Goal: Task Accomplishment & Management: Manage account settings

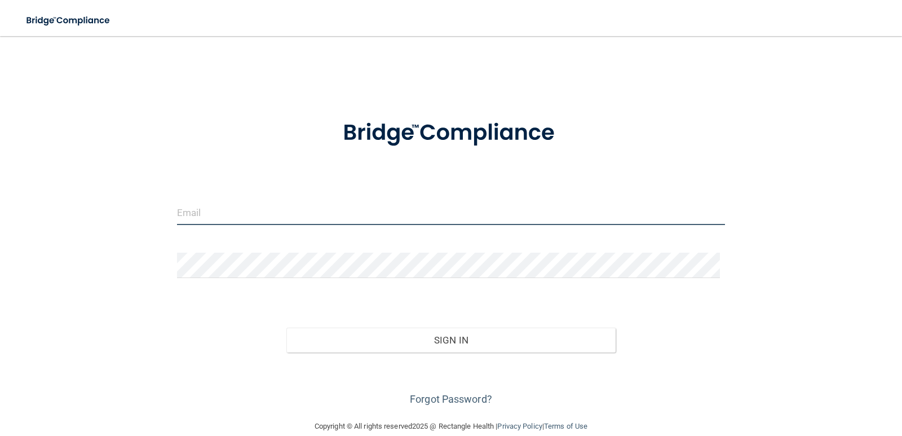
click at [290, 218] on input "email" at bounding box center [451, 212] width 549 height 25
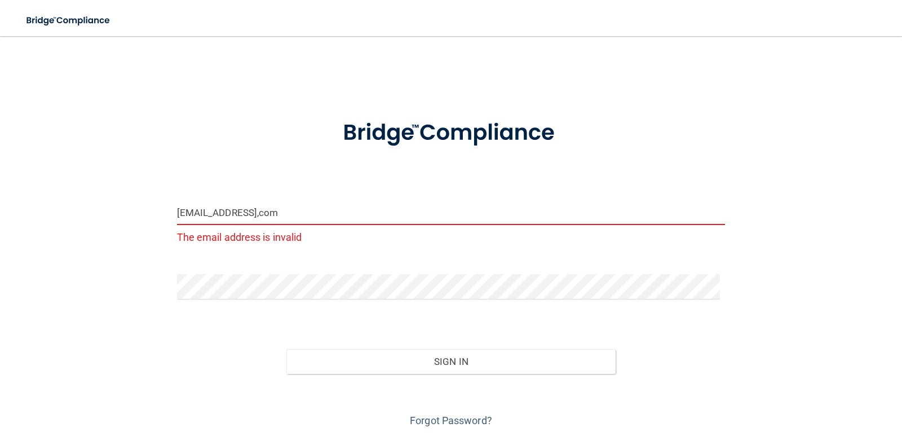
click at [333, 218] on input "[EMAIL_ADDRESS],com" at bounding box center [451, 212] width 549 height 25
click at [296, 210] on input "[EMAIL_ADDRESS],com" at bounding box center [451, 212] width 549 height 25
click at [293, 207] on input "[EMAIL_ADDRESS],com" at bounding box center [451, 212] width 549 height 25
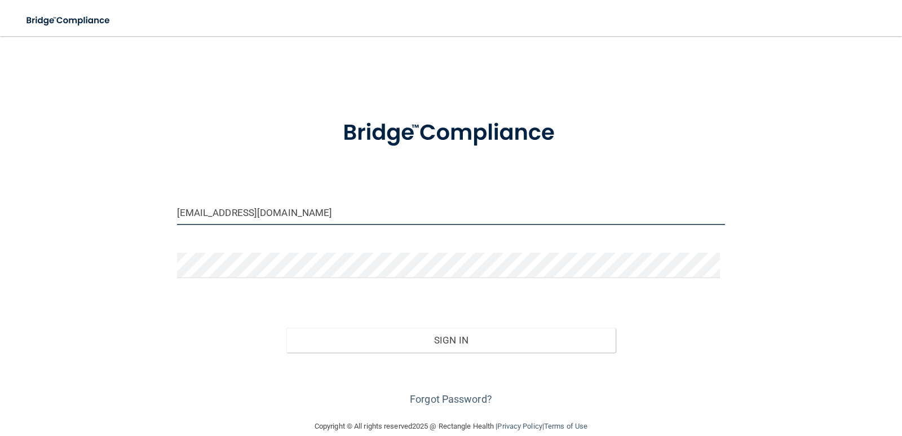
type input "[EMAIL_ADDRESS][DOMAIN_NAME]"
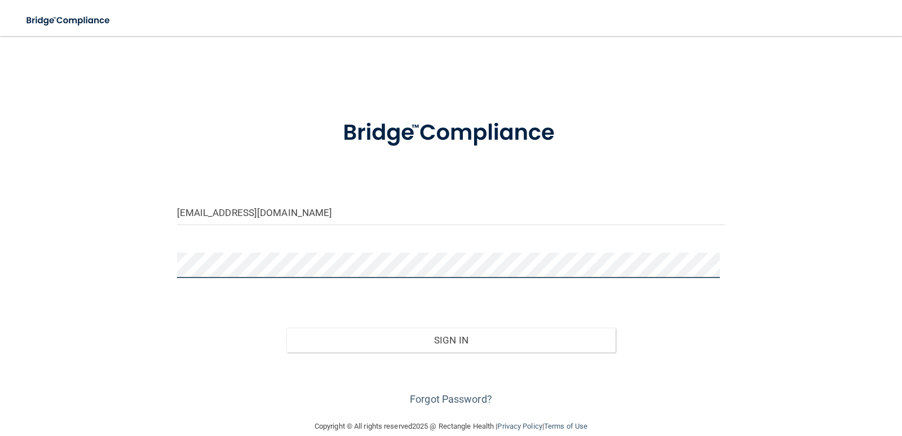
click at [287, 328] on button "Sign In" at bounding box center [451, 340] width 329 height 25
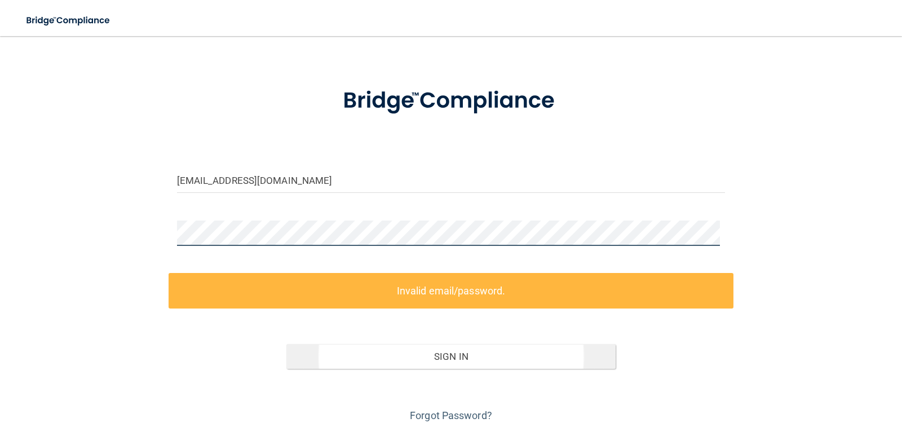
scroll to position [66, 0]
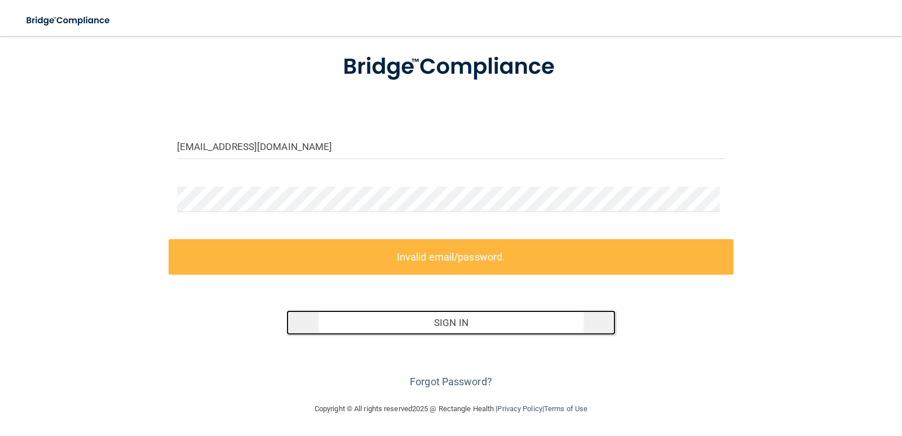
click at [520, 319] on button "Sign In" at bounding box center [451, 322] width 329 height 25
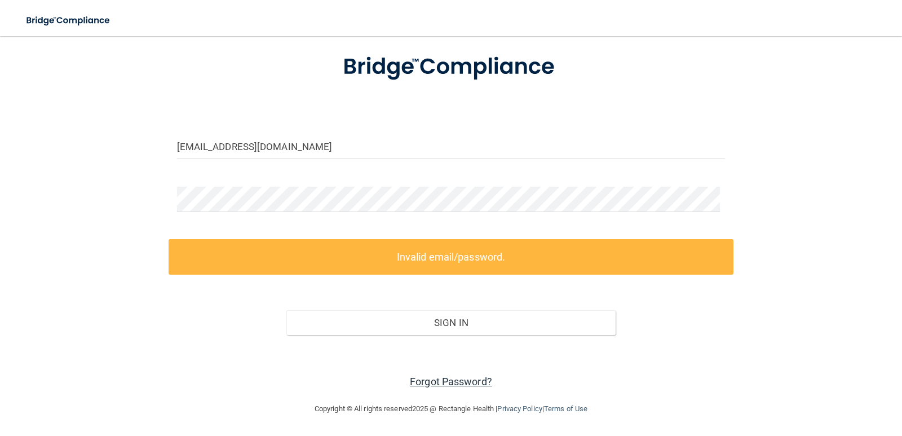
click at [469, 379] on link "Forgot Password?" at bounding box center [451, 382] width 82 height 12
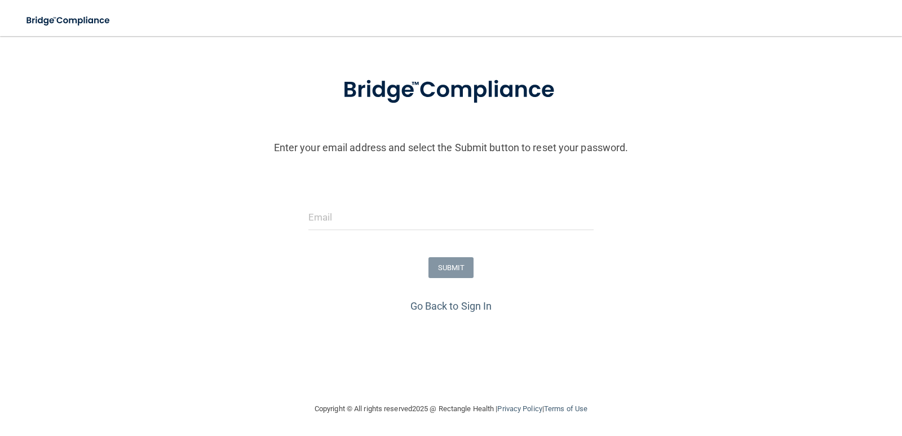
scroll to position [43, 0]
click at [349, 206] on input "email" at bounding box center [452, 217] width 286 height 25
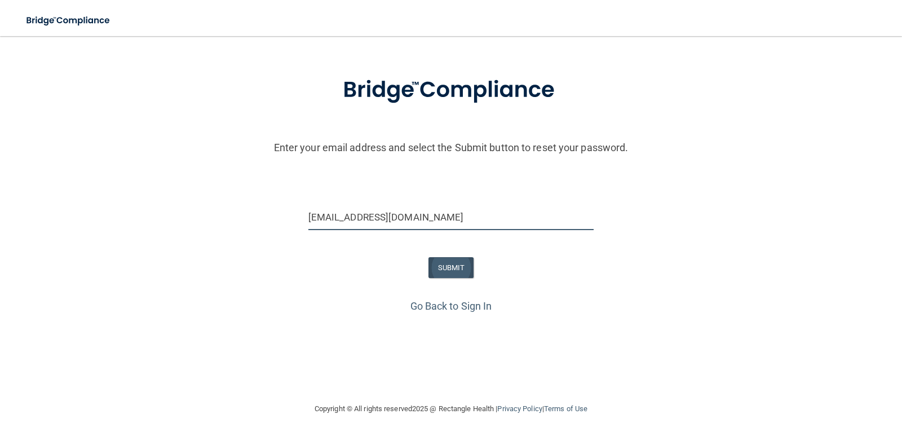
type input "[EMAIL_ADDRESS][DOMAIN_NAME]"
click at [438, 269] on button "SUBMIT" at bounding box center [452, 267] width 46 height 21
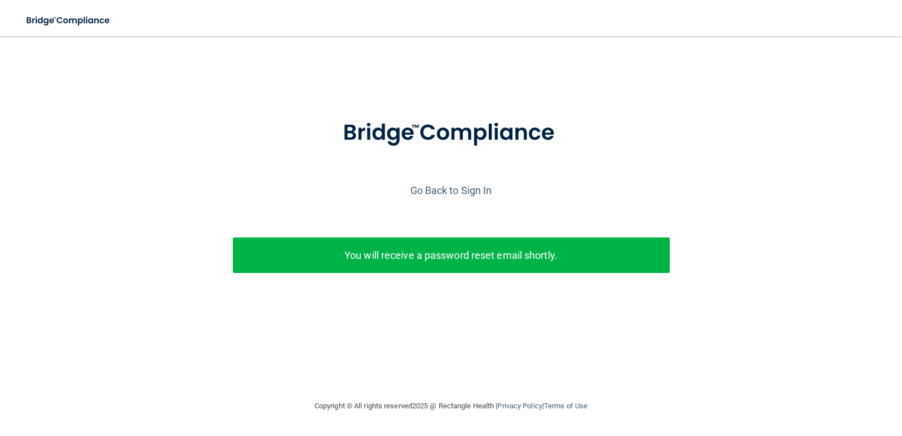
scroll to position [0, 0]
